Goal: Task Accomplishment & Management: Manage account settings

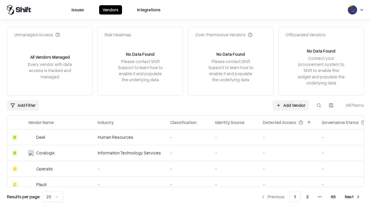
click at [291, 105] on link "Add Vendor" at bounding box center [291, 105] width 36 height 10
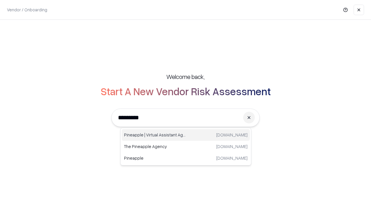
click at [186, 135] on div "Pineapple | Virtual Assistant Agency [DOMAIN_NAME]" at bounding box center [186, 135] width 128 height 12
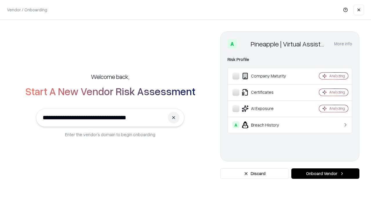
type input "**********"
click at [326, 174] on button "Onboard Vendor" at bounding box center [326, 173] width 68 height 10
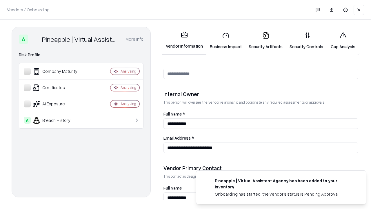
scroll to position [301, 0]
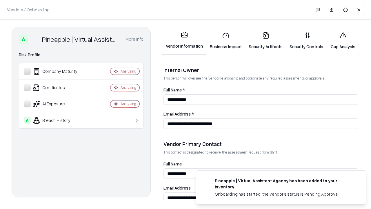
click at [226, 41] on link "Business Impact" at bounding box center [226, 40] width 39 height 27
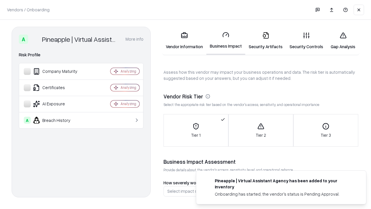
click at [266, 41] on link "Security Artifacts" at bounding box center [266, 40] width 41 height 27
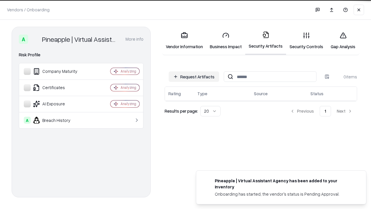
click at [194, 77] on button "Request Artifacts" at bounding box center [194, 76] width 50 height 10
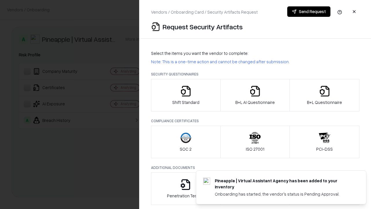
click at [186, 95] on icon "button" at bounding box center [186, 91] width 12 height 12
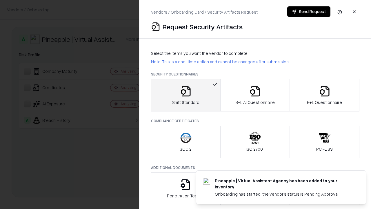
click at [309, 12] on button "Send Request" at bounding box center [309, 11] width 43 height 10
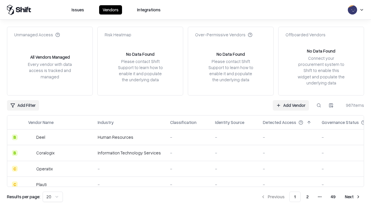
click at [319, 105] on button at bounding box center [319, 105] width 10 height 10
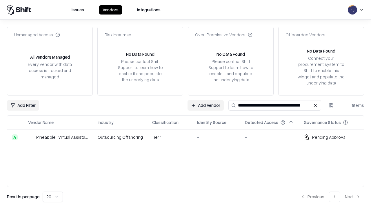
type input "**********"
click at [189, 137] on td "Tier 1" at bounding box center [170, 137] width 45 height 16
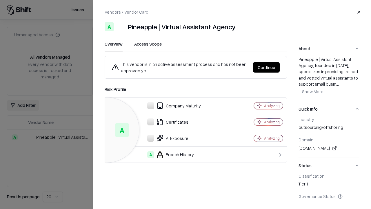
click at [267, 67] on button "Continue" at bounding box center [266, 67] width 27 height 10
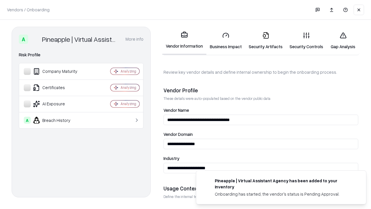
click at [266, 41] on link "Security Artifacts" at bounding box center [266, 40] width 41 height 27
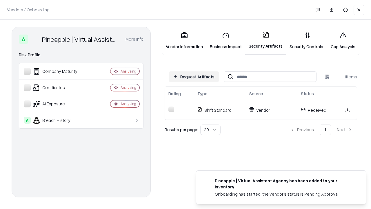
click at [343, 41] on link "Gap Analysis" at bounding box center [343, 40] width 33 height 27
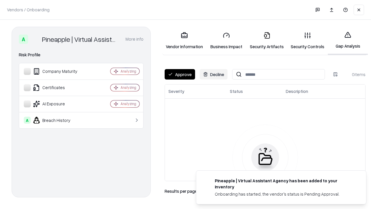
click at [180, 74] on button "Approve" at bounding box center [180, 74] width 30 height 10
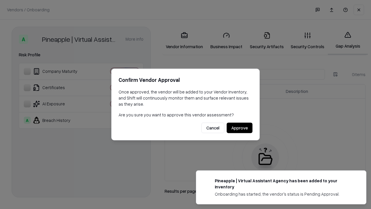
click at [240, 128] on button "Approve" at bounding box center [240, 128] width 26 height 10
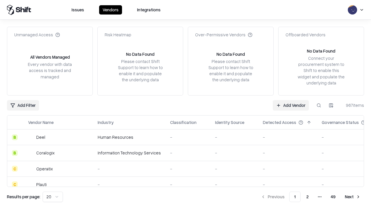
type input "**********"
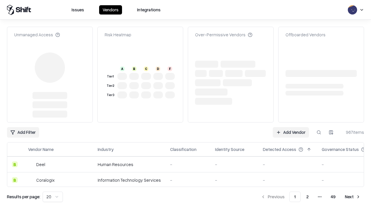
click at [291, 127] on link "Add Vendor" at bounding box center [291, 132] width 36 height 10
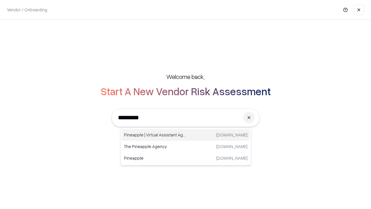
click at [186, 135] on div "Pineapple | Virtual Assistant Agency [DOMAIN_NAME]" at bounding box center [186, 135] width 128 height 12
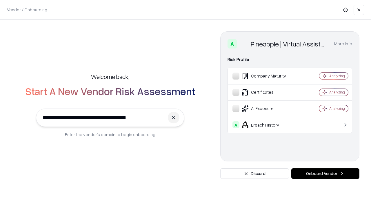
type input "**********"
click at [326, 174] on button "Onboard Vendor" at bounding box center [326, 173] width 68 height 10
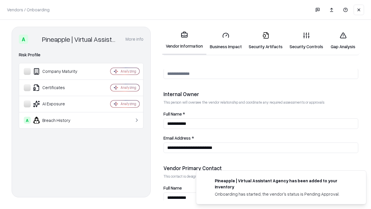
scroll to position [301, 0]
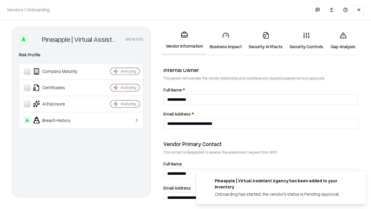
click at [343, 41] on link "Gap Analysis" at bounding box center [343, 40] width 33 height 27
